Goal: Communication & Community: Share content

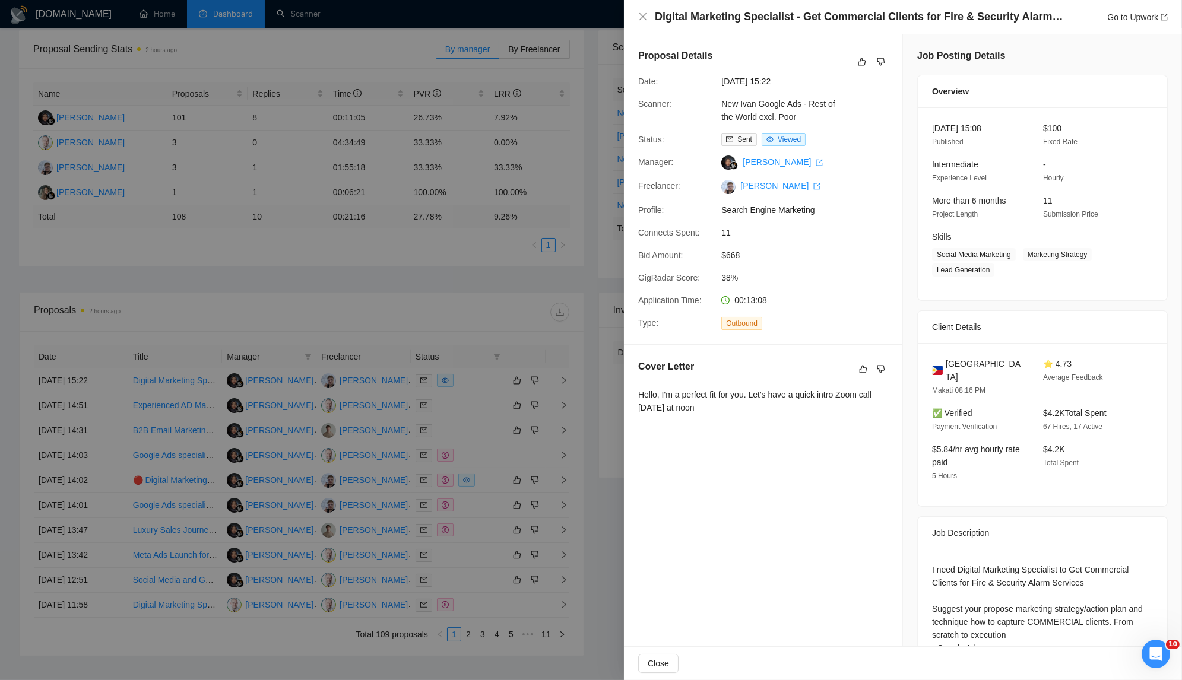
click at [312, 459] on div at bounding box center [591, 340] width 1182 height 680
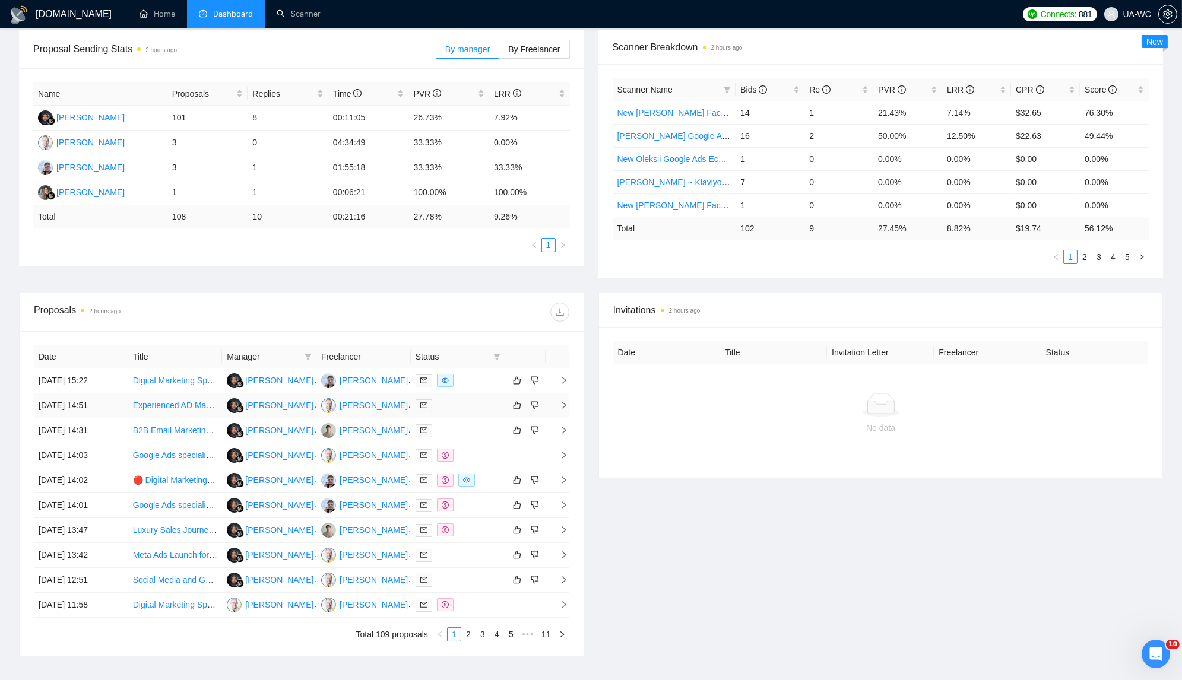
click at [560, 403] on icon "right" at bounding box center [564, 405] width 8 height 8
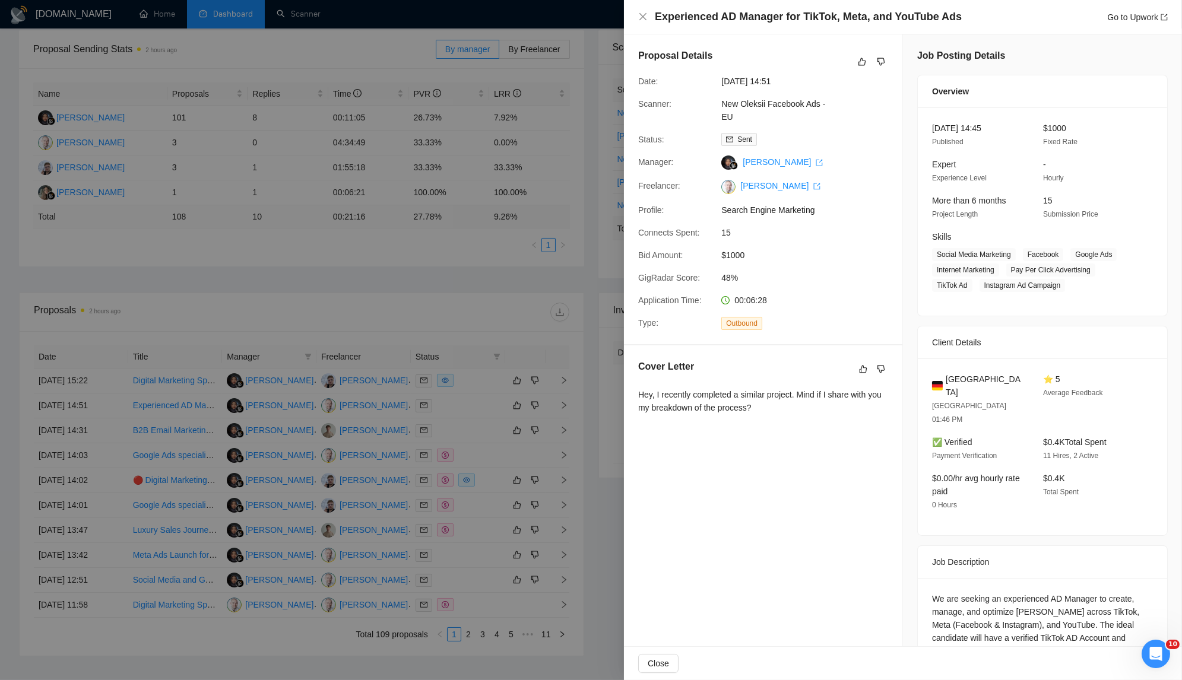
click at [750, 405] on div "Hey, I recently completed a similar project. Mind if I share with you my breakd…" at bounding box center [763, 401] width 250 height 26
copy div "Hey, I recently completed a similar project. Mind if I share with you my breakd…"
click at [743, 459] on div "Proposal Details Date: [DATE] 14:51 Scanner: New Oleksii Facebook Ads - EU Stat…" at bounding box center [763, 375] width 279 height 683
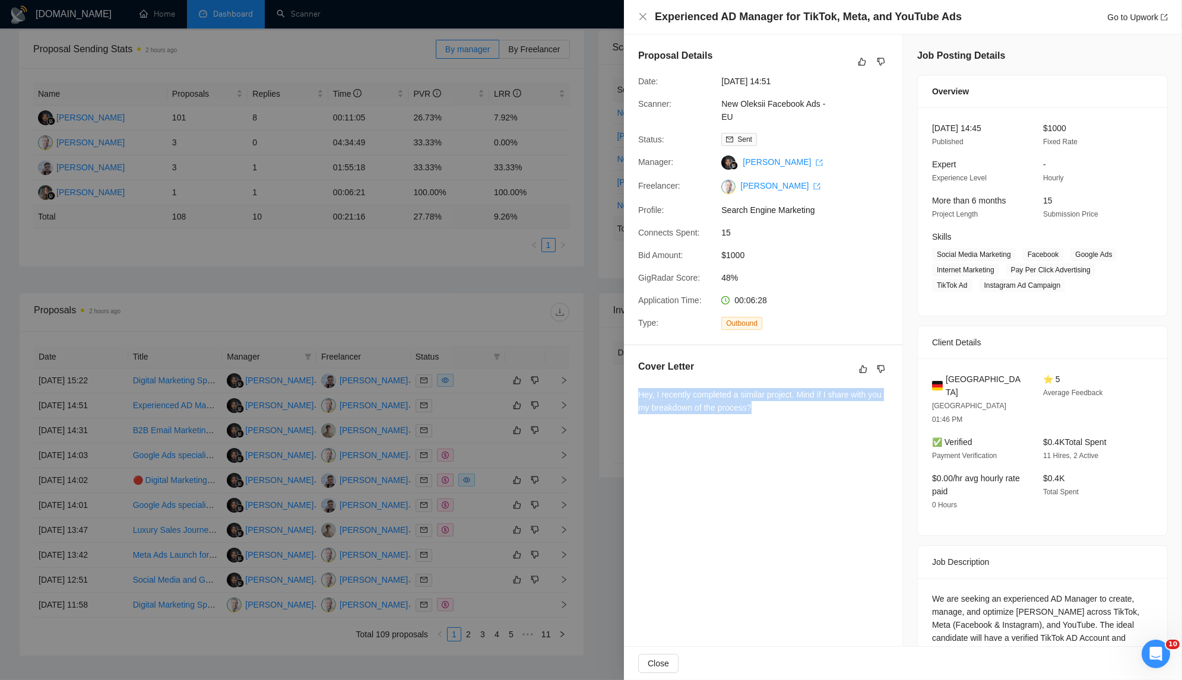
drag, startPoint x: 772, startPoint y: 409, endPoint x: 630, endPoint y: 395, distance: 141.9
click at [630, 395] on div "Cover Letter Hey, I recently completed a similar project. Mind if I share with …" at bounding box center [763, 389] width 278 height 88
copy div "Hey, I recently completed a similar project. Mind if I share with you my breakd…"
